Goal: Transaction & Acquisition: Purchase product/service

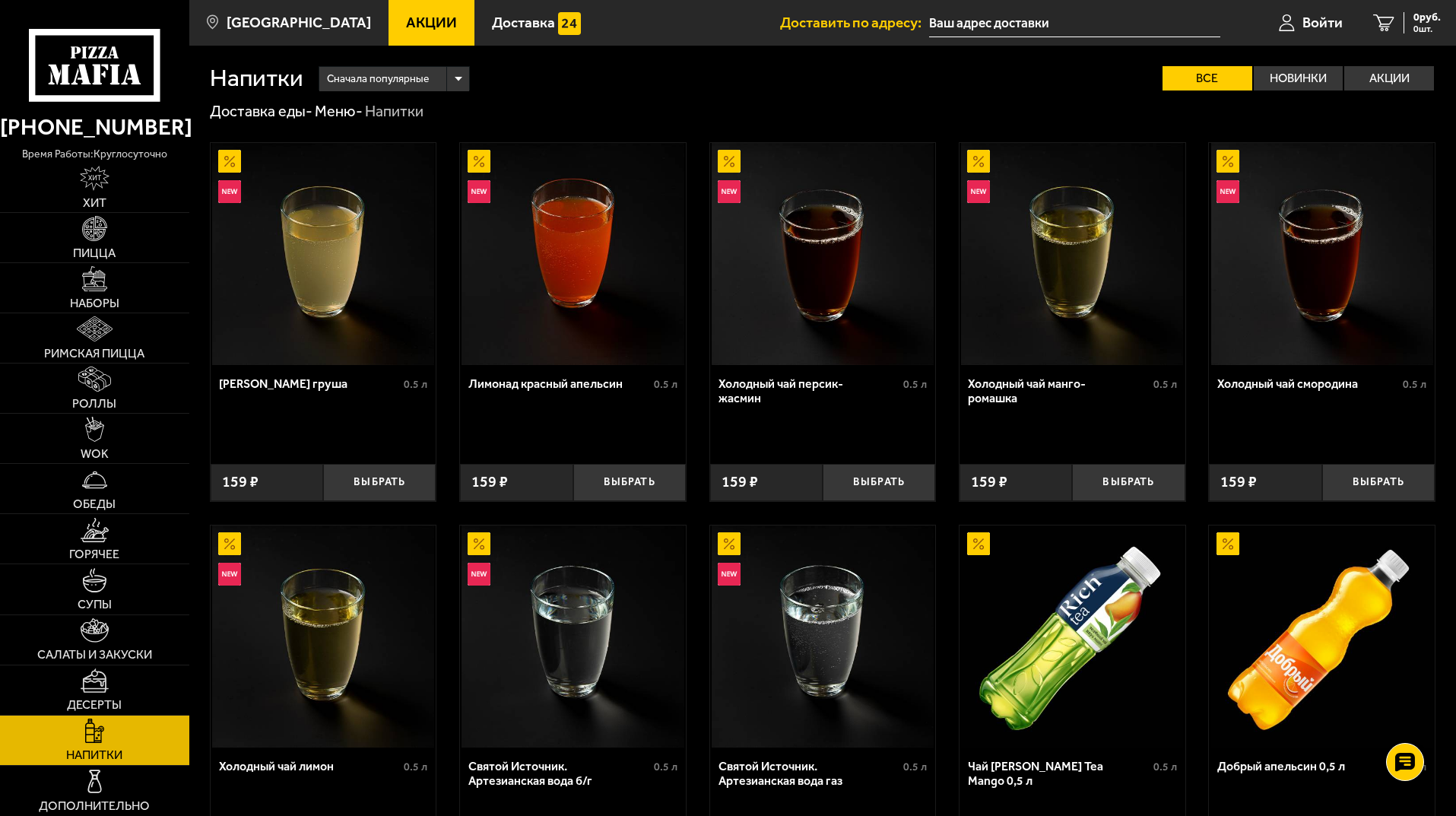
click at [150, 71] on icon at bounding box center [94, 65] width 131 height 72
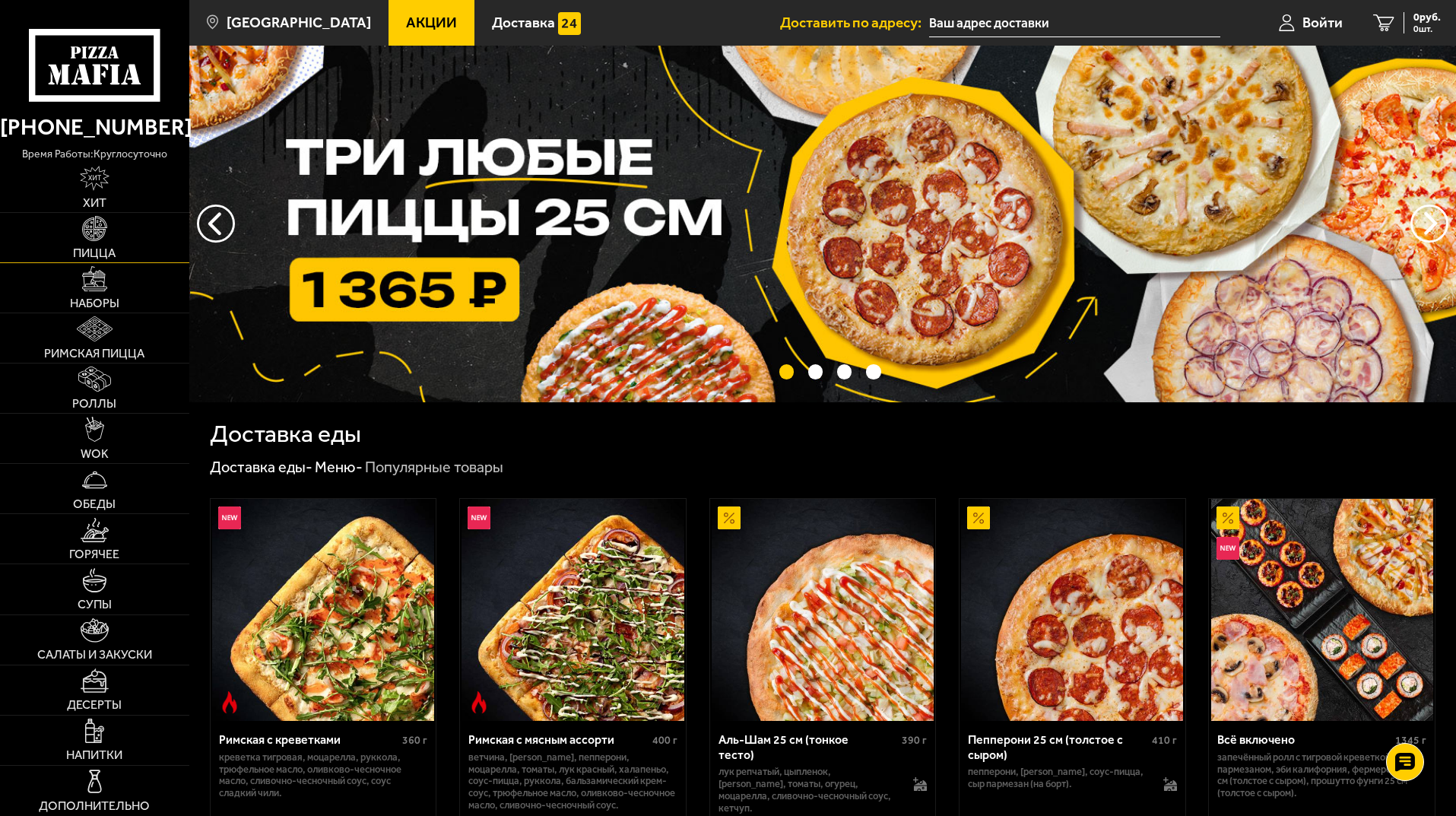
click at [151, 260] on link "Пицца" at bounding box center [95, 237] width 189 height 50
